Goal: Information Seeking & Learning: Learn about a topic

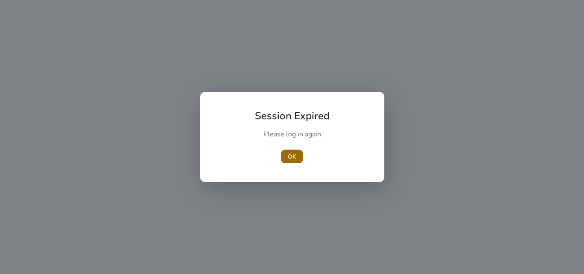
click at [293, 151] on span "button" at bounding box center [292, 156] width 22 height 21
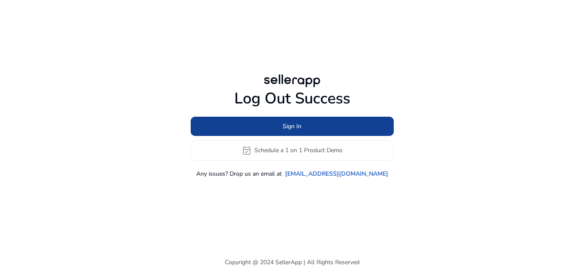
click at [309, 129] on span at bounding box center [292, 126] width 203 height 21
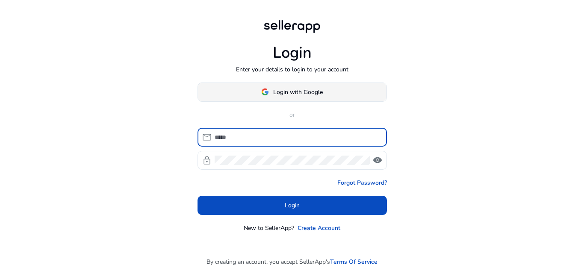
click at [314, 88] on span "Login with Google" at bounding box center [298, 92] width 50 height 9
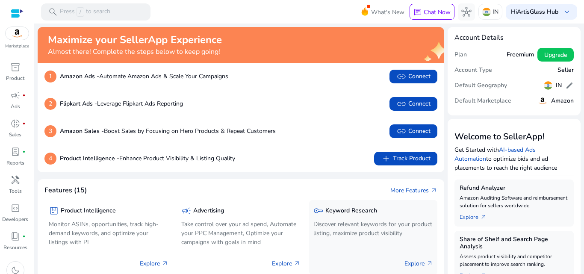
click at [343, 231] on p "Discover relevant keywords for your product listing, maximize product visibility" at bounding box center [373, 229] width 120 height 18
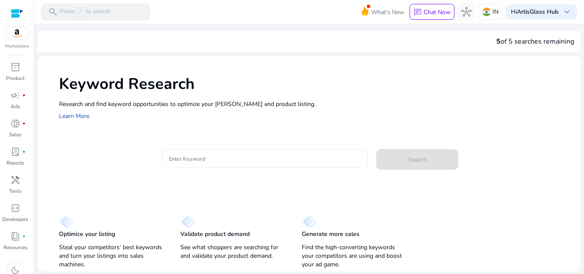
click at [317, 156] on input "Enter Keyword" at bounding box center [265, 158] width 192 height 9
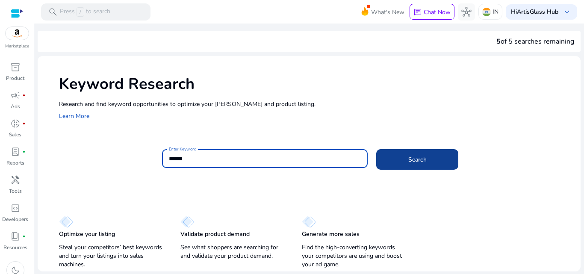
type input "******"
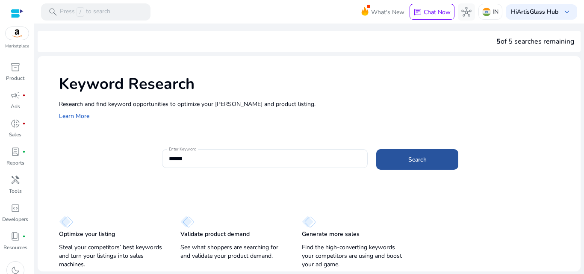
click at [420, 166] on span at bounding box center [417, 159] width 82 height 21
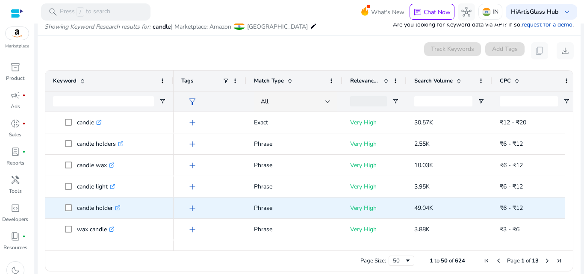
click at [118, 212] on p "candle holder .st0{fill:#2c8af8}" at bounding box center [99, 208] width 44 height 18
click at [120, 205] on icon ".st0{fill:#2c8af8}" at bounding box center [118, 208] width 6 height 6
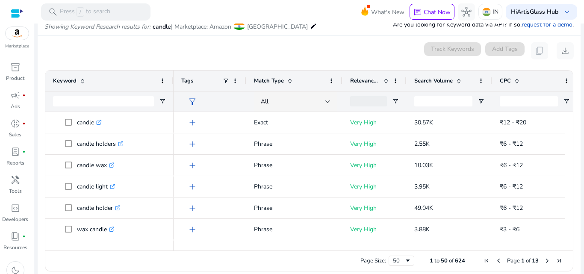
click at [179, 59] on mat-card "0 keyword(s) selected Track Keywords Add Tags content_copy download Press SPACE…" at bounding box center [309, 158] width 543 height 247
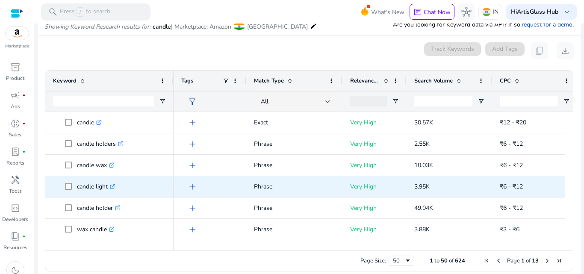
click at [110, 189] on p "candle light .st0{fill:#2c8af8}" at bounding box center [96, 187] width 38 height 18
click at [114, 187] on icon ".st0{fill:#2c8af8}" at bounding box center [113, 187] width 6 height 6
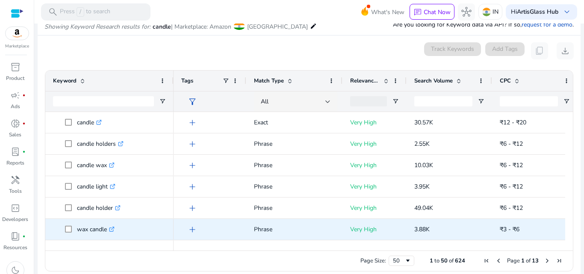
click at [111, 230] on link ".st0{fill:#2c8af8}" at bounding box center [111, 229] width 8 height 8
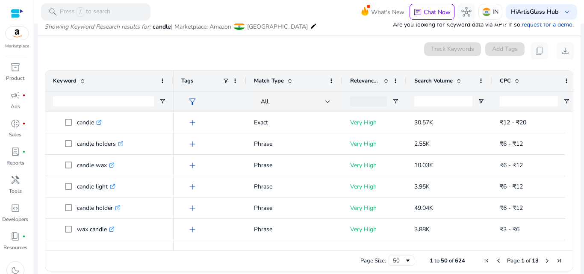
click at [438, 84] on span "Search Volume" at bounding box center [433, 81] width 38 height 8
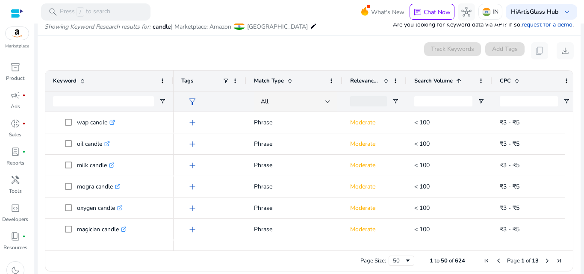
click at [438, 84] on span "Search Volume" at bounding box center [433, 81] width 38 height 8
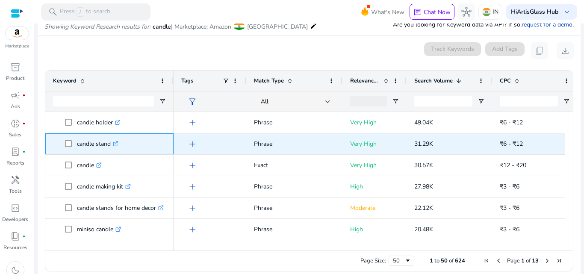
click at [118, 141] on icon ".st0{fill:#2c8af8}" at bounding box center [116, 144] width 6 height 6
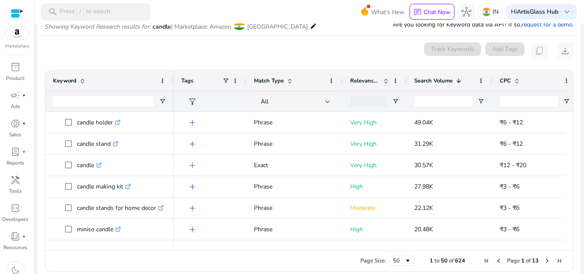
click at [206, 47] on div "0 keyword(s) selected Track Keywords Add Tags content_copy download" at bounding box center [308, 50] width 529 height 17
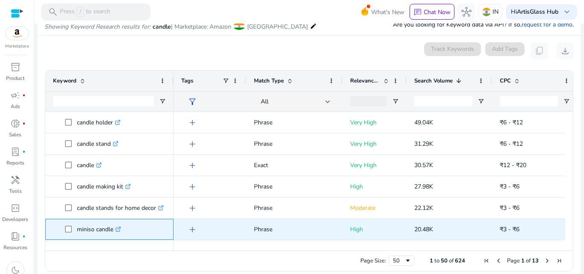
click at [120, 232] on icon ".st0{fill:#2c8af8}" at bounding box center [118, 229] width 6 height 6
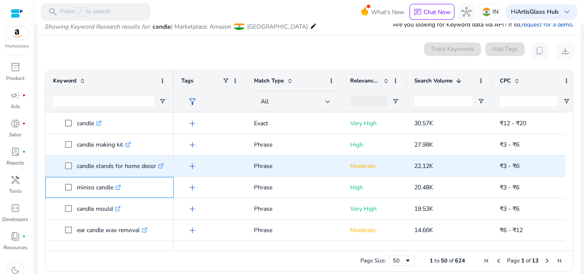
scroll to position [43, 0]
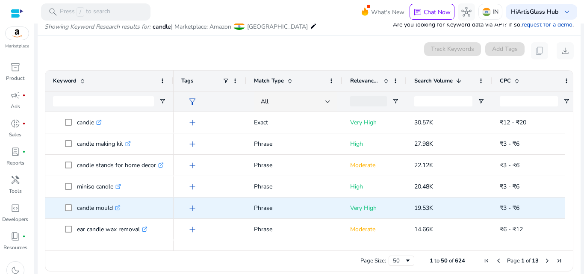
click at [117, 209] on icon ".st0{fill:#2c8af8}" at bounding box center [118, 208] width 6 height 6
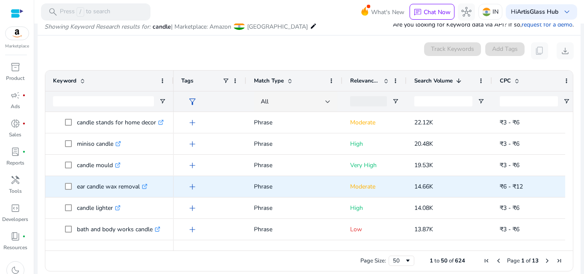
click at [147, 187] on icon ".st0{fill:#2c8af8}" at bounding box center [145, 187] width 6 height 6
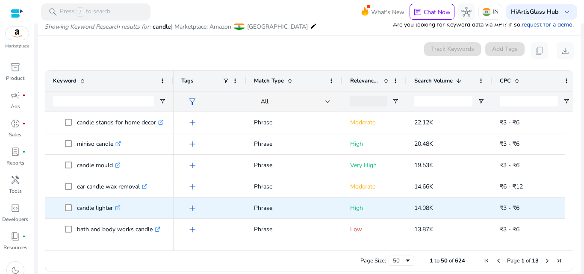
click at [120, 209] on icon at bounding box center [117, 208] width 4 height 4
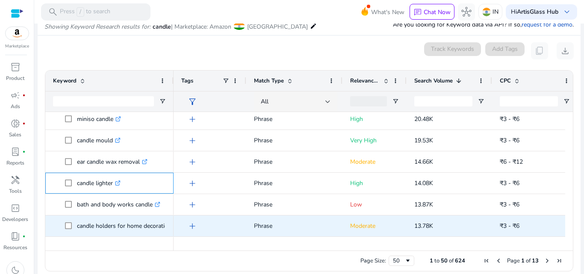
scroll to position [171, 0]
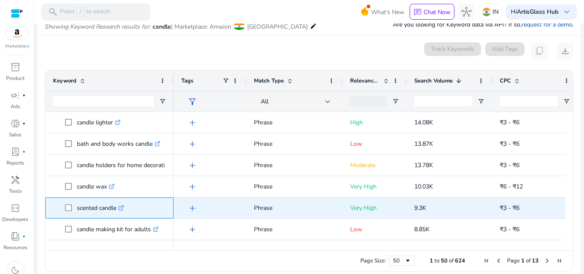
click at [124, 209] on icon ".st0{fill:#2c8af8}" at bounding box center [121, 208] width 6 height 6
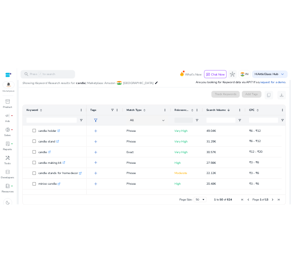
scroll to position [110, 0]
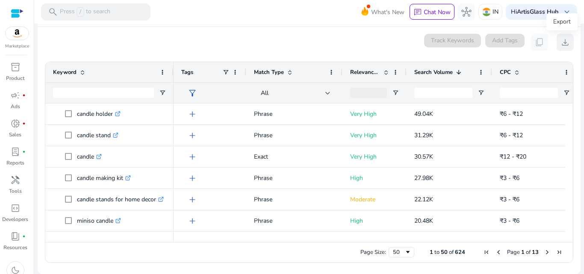
click at [566, 39] on span "download" at bounding box center [565, 42] width 10 height 10
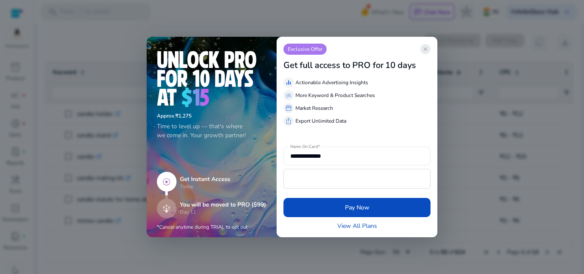
click at [426, 50] on span "close" at bounding box center [425, 49] width 7 height 7
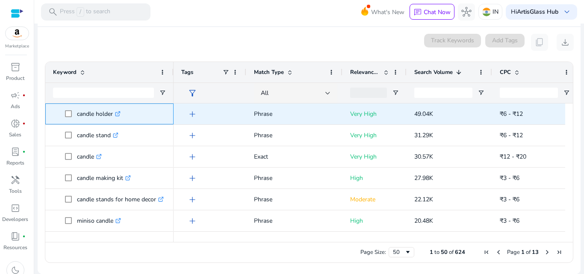
drag, startPoint x: 74, startPoint y: 114, endPoint x: 113, endPoint y: 114, distance: 39.3
click at [113, 114] on span "candle holder .st0{fill:#2c8af8}" at bounding box center [115, 114] width 101 height 18
copy span "candle holder"
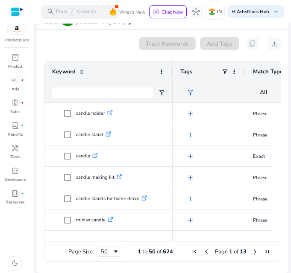
scroll to position [106, 0]
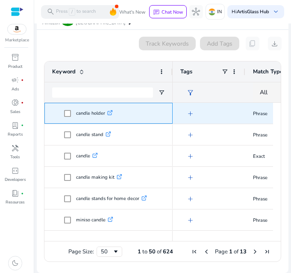
click at [94, 113] on p "candle holder .st0{fill:#2c8af8}" at bounding box center [94, 114] width 37 height 18
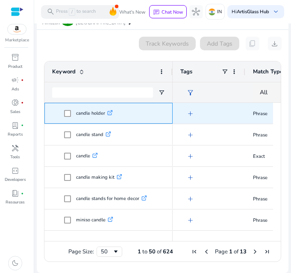
click at [94, 113] on p "candle holder .st0{fill:#2c8af8}" at bounding box center [94, 114] width 37 height 18
copy p "candle holder"
click at [91, 117] on p "candle holder .st0{fill:#2c8af8}" at bounding box center [94, 114] width 37 height 18
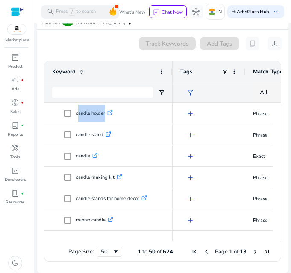
drag, startPoint x: 182, startPoint y: 241, endPoint x: 197, endPoint y: 241, distance: 15.4
click at [197, 241] on div at bounding box center [223, 238] width 100 height 8
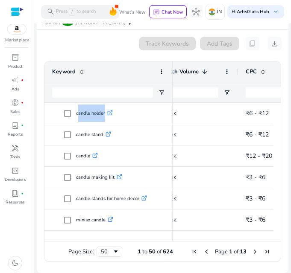
scroll to position [0, 0]
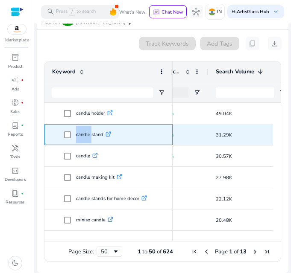
drag, startPoint x: 74, startPoint y: 135, endPoint x: 91, endPoint y: 133, distance: 16.3
click at [91, 133] on span "candle stand .st0{fill:#2c8af8}" at bounding box center [114, 135] width 101 height 18
click at [91, 133] on p "candle stand .st0{fill:#2c8af8}" at bounding box center [93, 135] width 35 height 18
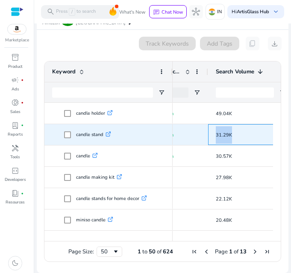
drag, startPoint x: 223, startPoint y: 136, endPoint x: 253, endPoint y: 139, distance: 30.5
click at [253, 139] on div "31.29K" at bounding box center [250, 134] width 85 height 21
copy span "31.29K"
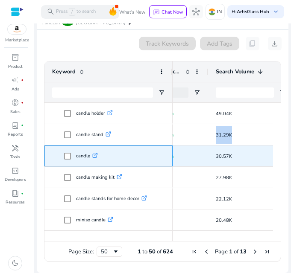
drag, startPoint x: 74, startPoint y: 155, endPoint x: 91, endPoint y: 154, distance: 16.7
click at [91, 154] on span "candle .st0{fill:#2c8af8}" at bounding box center [114, 156] width 101 height 18
copy span "candle"
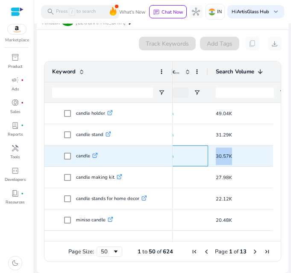
drag, startPoint x: 206, startPoint y: 158, endPoint x: 241, endPoint y: 158, distance: 34.6
click at [241, 158] on div "Very High Exact 30.57K ₹12 - ₹20" at bounding box center [262, 156] width 575 height 21
copy div "Exact 30.57K"
click at [202, 156] on div "Very High" at bounding box center [176, 156] width 64 height 21
drag, startPoint x: 214, startPoint y: 153, endPoint x: 228, endPoint y: 155, distance: 14.6
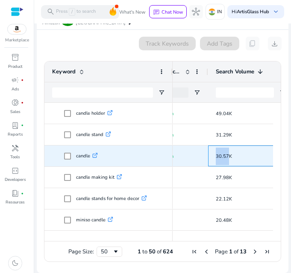
click at [228, 155] on div "30.57K" at bounding box center [250, 156] width 85 height 21
click at [214, 156] on div "30.57K" at bounding box center [250, 156] width 85 height 21
click at [222, 159] on span "30.57K" at bounding box center [224, 156] width 16 height 6
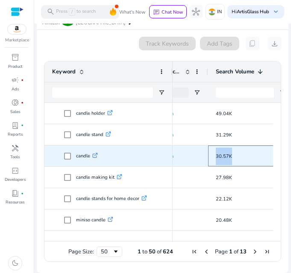
copy span "30.57K"
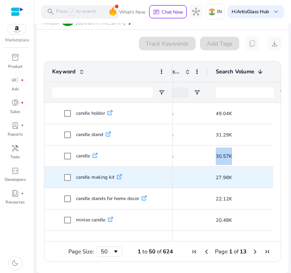
click at [94, 174] on p "candle making kit .st0{fill:#2c8af8}" at bounding box center [99, 178] width 46 height 18
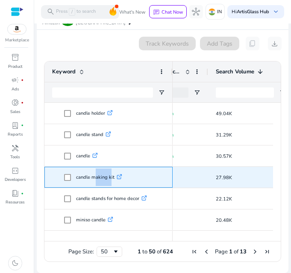
click at [94, 174] on p "candle making kit .st0{fill:#2c8af8}" at bounding box center [99, 178] width 46 height 18
copy span "candle making kit .st0{fill:#2c8af8}"
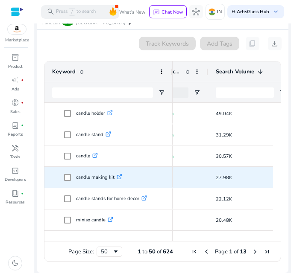
click at [223, 176] on span "27.98K" at bounding box center [224, 178] width 16 height 6
copy span "27.98K"
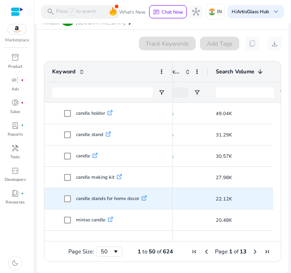
click at [85, 200] on p "candle stands for home decor .st0{fill:#2c8af8}" at bounding box center [111, 199] width 71 height 18
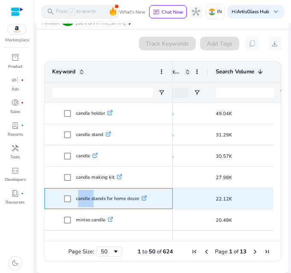
click at [85, 200] on p "candle stands for home decor .st0{fill:#2c8af8}" at bounding box center [111, 199] width 71 height 18
copy p "candle stands for home decor"
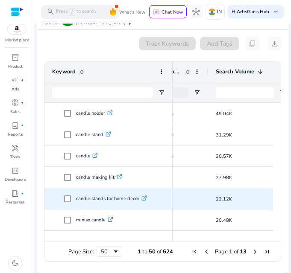
click at [225, 195] on p "22.12K" at bounding box center [251, 200] width 70 height 18
copy span "22.12K"
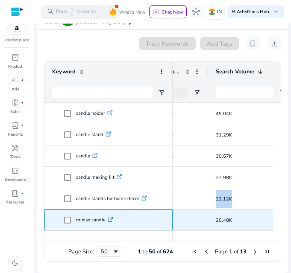
click at [85, 223] on p "miniso candle .st0{fill:#2c8af8}" at bounding box center [94, 220] width 37 height 18
copy span "miniso candle .st0{fill:#2c8af8}"
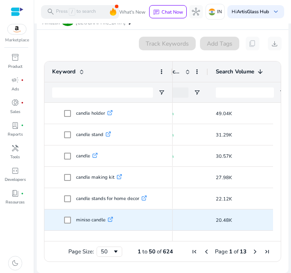
click at [222, 222] on span "20.48K" at bounding box center [224, 220] width 16 height 6
copy span "20.48K"
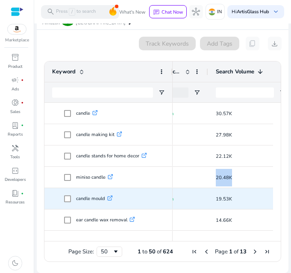
click at [98, 198] on p "candle mould .st0{fill:#2c8af8}" at bounding box center [94, 199] width 37 height 18
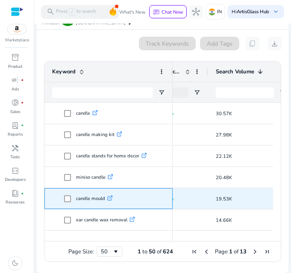
click at [98, 198] on p "candle mould .st0{fill:#2c8af8}" at bounding box center [94, 199] width 37 height 18
copy p "candle mould"
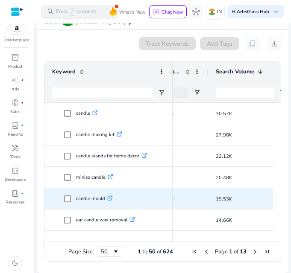
click at [220, 201] on span "19.53K" at bounding box center [224, 199] width 16 height 6
copy span "19.53K"
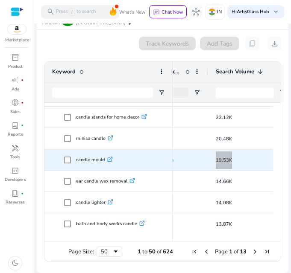
scroll to position [85, 0]
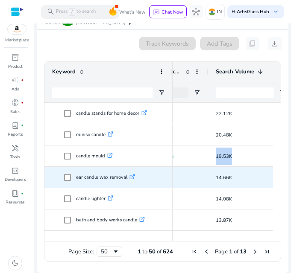
click at [94, 177] on p "ear candle wax removal .st0{fill:#2c8af8}" at bounding box center [105, 178] width 59 height 18
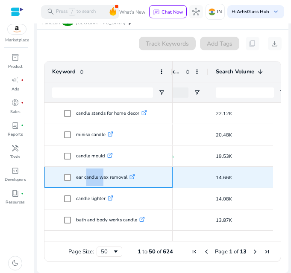
click at [94, 177] on p "ear candle wax removal .st0{fill:#2c8af8}" at bounding box center [105, 178] width 59 height 18
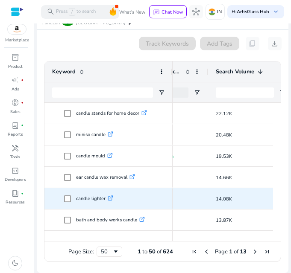
click at [105, 201] on p "candle lighter .st0{fill:#2c8af8}" at bounding box center [94, 199] width 37 height 18
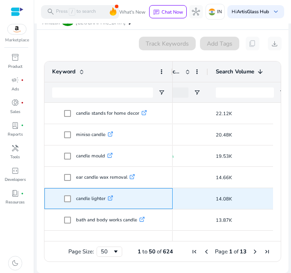
click at [105, 201] on p "candle lighter .st0{fill:#2c8af8}" at bounding box center [94, 199] width 37 height 18
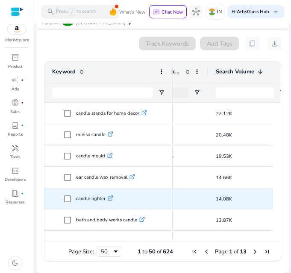
click at [219, 200] on span "14.08K" at bounding box center [224, 199] width 16 height 6
copy span "14.08K"
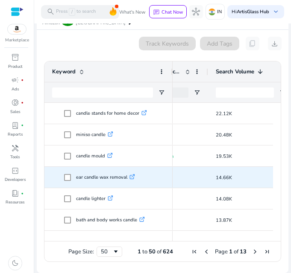
click at [101, 173] on p "ear candle wax removal .st0{fill:#2c8af8}" at bounding box center [105, 178] width 59 height 18
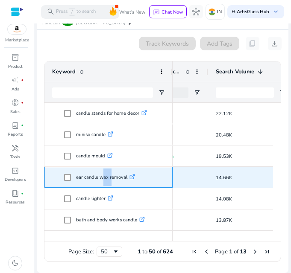
click at [101, 173] on p "ear candle wax removal .st0{fill:#2c8af8}" at bounding box center [105, 178] width 59 height 18
copy span "ear candle wax removal .st0{fill:#2c8af8}"
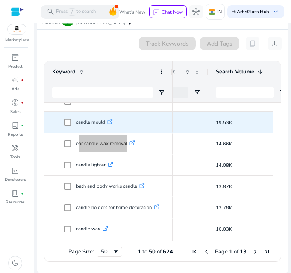
scroll to position [128, 0]
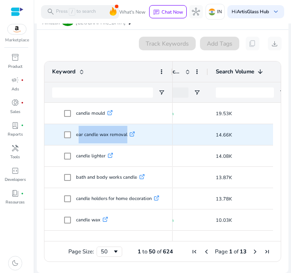
click at [223, 136] on span "14.66K" at bounding box center [224, 135] width 16 height 6
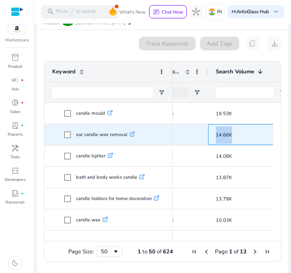
click at [223, 136] on span "14.66K" at bounding box center [224, 135] width 16 height 6
copy span "14.66K"
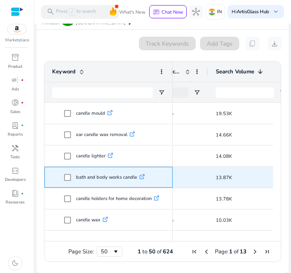
click at [97, 179] on p "bath and body works candle .st0{fill:#2c8af8}" at bounding box center [110, 178] width 69 height 18
copy p "bath and body works candle"
click at [115, 176] on p "bath and body works candle .st0{fill:#2c8af8}" at bounding box center [110, 178] width 69 height 18
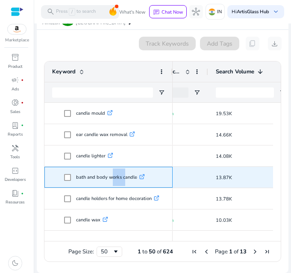
click at [115, 176] on p "bath and body works candle .st0{fill:#2c8af8}" at bounding box center [110, 178] width 69 height 18
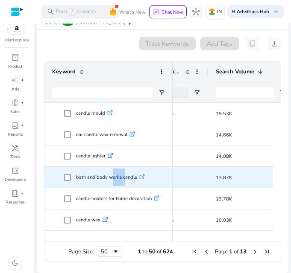
click at [214, 179] on div "13.87K" at bounding box center [250, 177] width 85 height 21
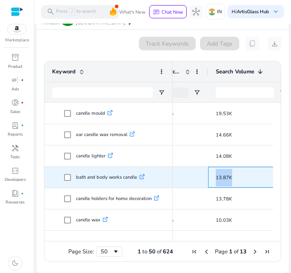
click at [214, 179] on div "13.87K" at bounding box center [250, 177] width 85 height 21
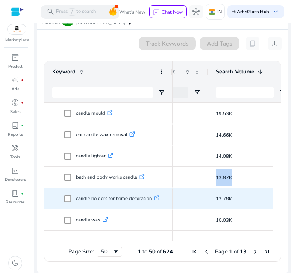
click at [121, 198] on p "candle holders for home decoration .st0{fill:#2c8af8}" at bounding box center [117, 199] width 83 height 18
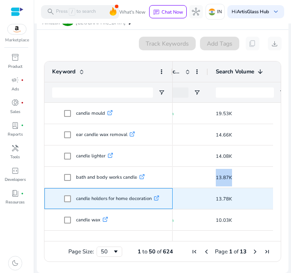
click at [121, 198] on p "candle holders for home decoration .st0{fill:#2c8af8}" at bounding box center [117, 199] width 83 height 18
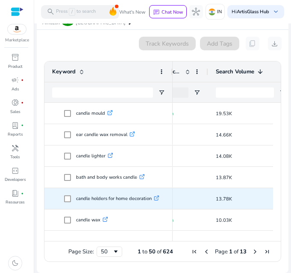
click at [221, 200] on span "13.78K" at bounding box center [224, 199] width 16 height 6
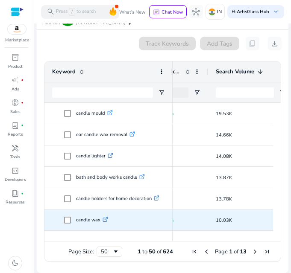
click at [81, 223] on p "candle wax .st0{fill:#2c8af8}" at bounding box center [92, 220] width 32 height 18
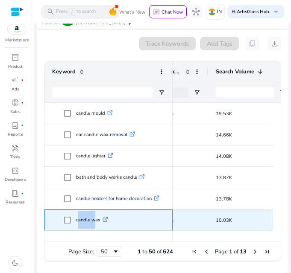
click at [81, 223] on p "candle wax .st0{fill:#2c8af8}" at bounding box center [92, 220] width 32 height 18
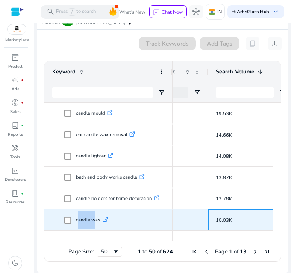
click at [221, 222] on span "10.03K" at bounding box center [224, 220] width 16 height 6
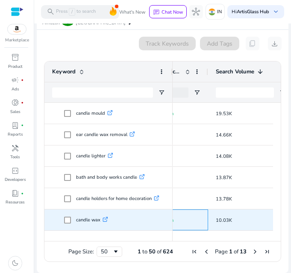
click at [188, 226] on p "Very High" at bounding box center [176, 221] width 49 height 18
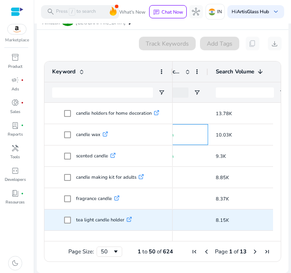
scroll to position [214, 0]
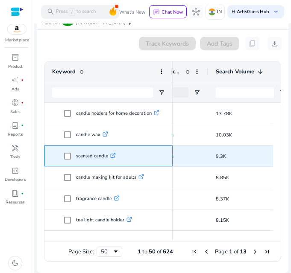
click at [91, 158] on p "scented candle .st0{fill:#2c8af8}" at bounding box center [96, 156] width 40 height 18
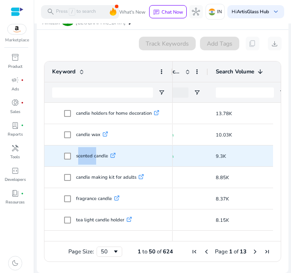
click at [217, 158] on span "9.3K" at bounding box center [221, 156] width 10 height 6
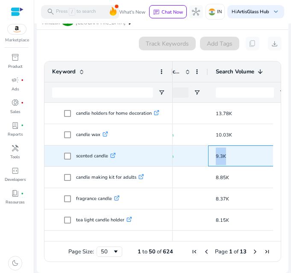
click at [217, 158] on span "9.3K" at bounding box center [221, 156] width 10 height 6
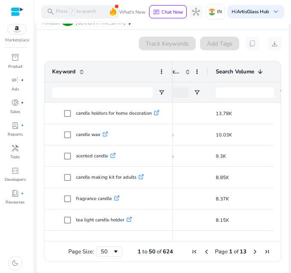
click at [115, 41] on div "0 keyword(s) selected Track Keywords Add Tags content_copy download" at bounding box center [163, 44] width 238 height 14
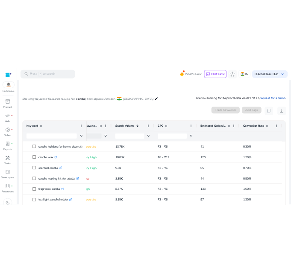
scroll to position [0, 0]
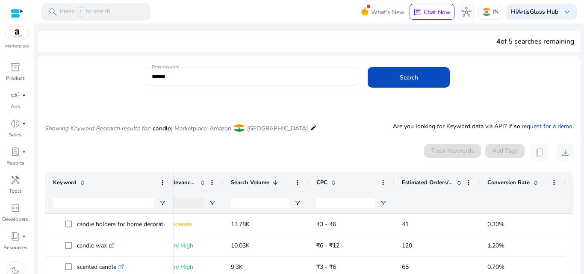
click at [197, 80] on input "******" at bounding box center [252, 76] width 201 height 9
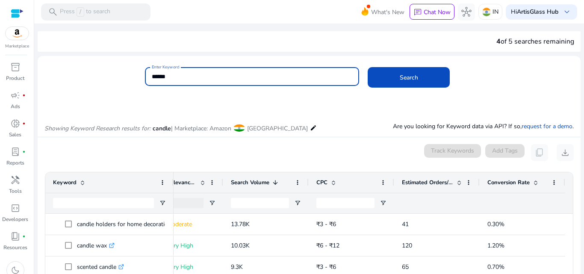
paste input
click at [254, 76] on input "*****" at bounding box center [252, 76] width 201 height 9
paste input "**********"
type input "**********"
click at [291, 89] on div "**********" at bounding box center [359, 81] width 429 height 28
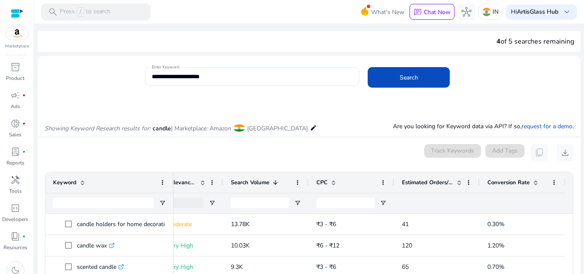
click at [291, 81] on span "Search" at bounding box center [408, 77] width 18 height 9
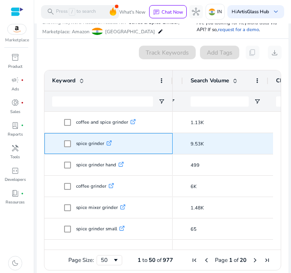
drag, startPoint x: 75, startPoint y: 143, endPoint x: 103, endPoint y: 149, distance: 29.2
click at [103, 149] on span "spice grinder .st0{fill:#2c8af8}" at bounding box center [114, 144] width 101 height 18
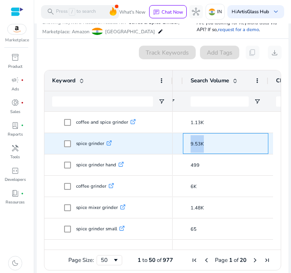
drag, startPoint x: 183, startPoint y: 144, endPoint x: 210, endPoint y: 147, distance: 27.0
click at [210, 147] on div "9.53K" at bounding box center [225, 143] width 85 height 21
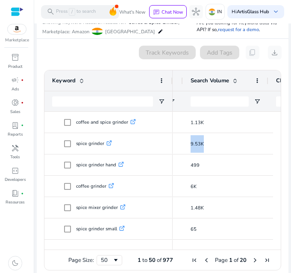
click at [225, 77] on span "Search Volume" at bounding box center [210, 81] width 38 height 8
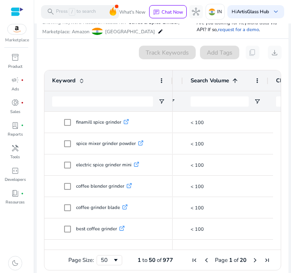
click at [231, 81] on span at bounding box center [233, 80] width 9 height 7
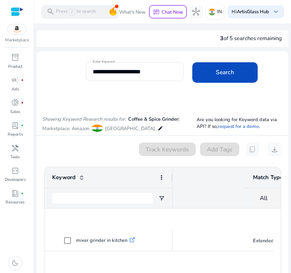
scroll to position [0, 223]
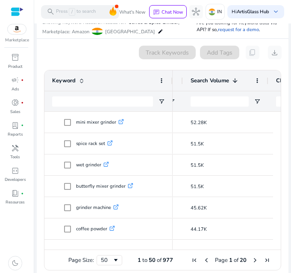
scroll to position [0, 223]
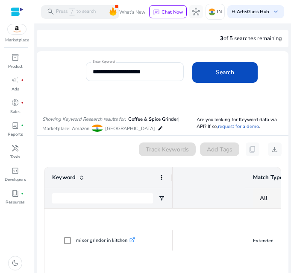
scroll to position [0, 223]
